Goal: Entertainment & Leisure: Consume media (video, audio)

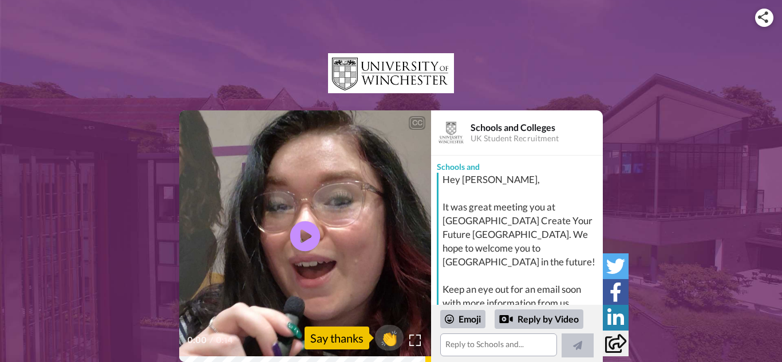
click at [307, 242] on icon at bounding box center [305, 237] width 30 height 30
click at [452, 18] on div "CC Play/Pause 0:14 / 0:14 👏 Say thanks Schools and Colleges UK Student Recruitm…" at bounding box center [391, 198] width 782 height 397
click at [306, 234] on icon "Play/Pause" at bounding box center [305, 237] width 30 height 54
